Goal: Transaction & Acquisition: Subscribe to service/newsletter

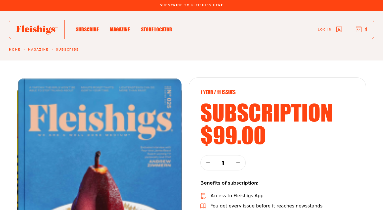
click at [357, 29] on use "button" at bounding box center [358, 29] width 5 height 5
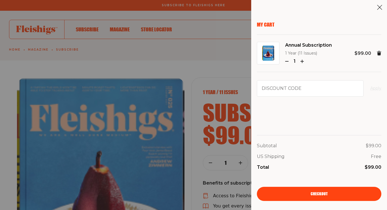
click at [323, 188] on link "Checkout" at bounding box center [319, 194] width 124 height 14
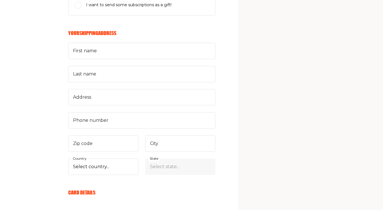
scroll to position [170, 0]
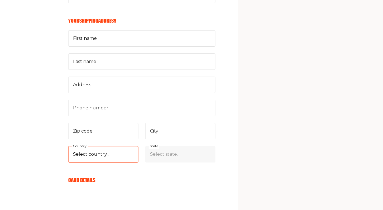
click at [74, 150] on select "Select country... United States Canada (+$29/subscription) Afghanistan (+$44/su…" at bounding box center [103, 154] width 70 height 16
select select "IL"
click at [68, 146] on select "Select country... United States Canada (+$29/subscription) Afghanistan (+$44/su…" at bounding box center [103, 154] width 70 height 16
